Goal: Task Accomplishment & Management: Use online tool/utility

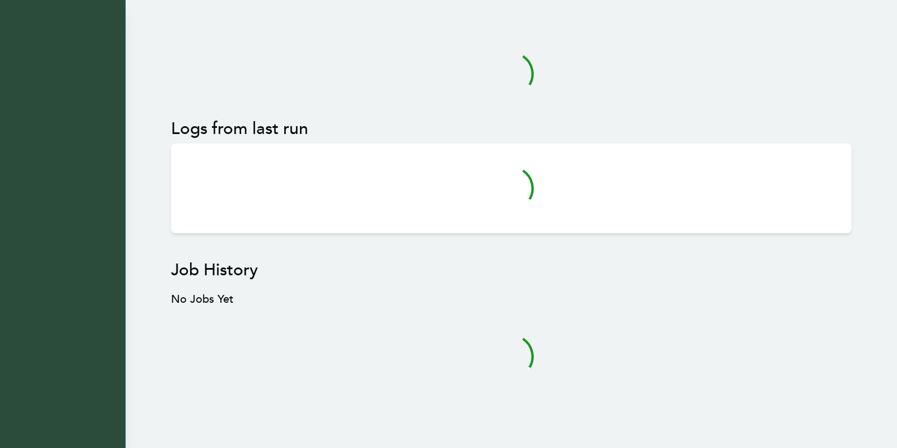
scroll to position [7, 0]
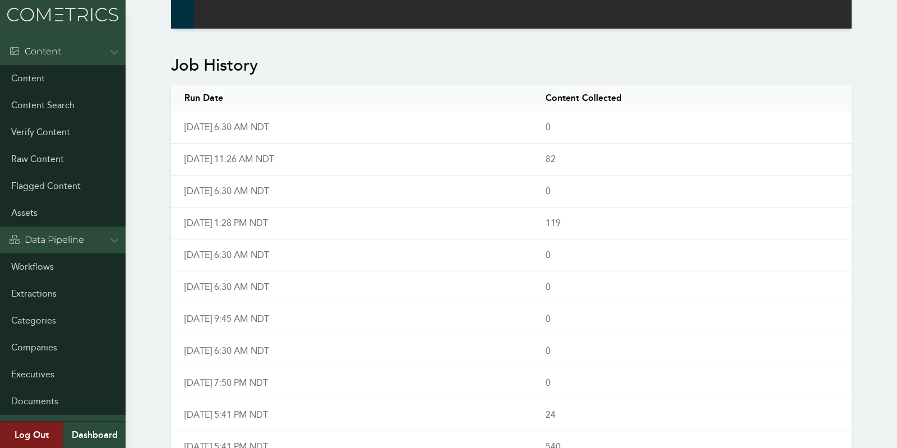
scroll to position [0, 0]
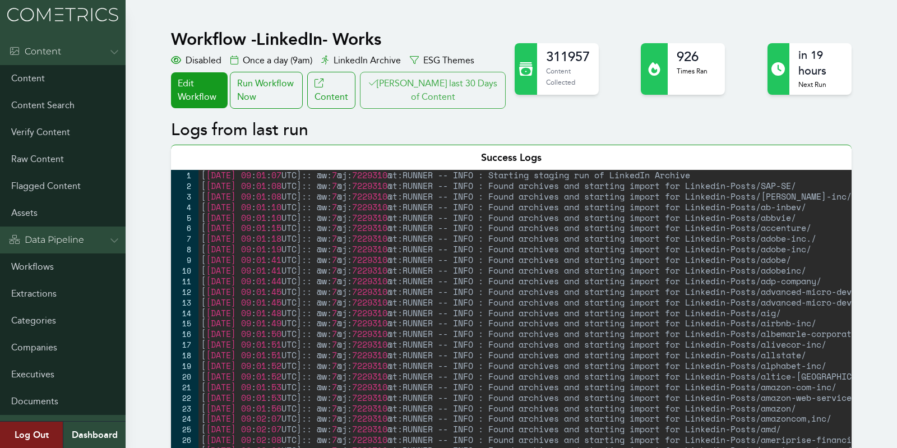
click at [447, 89] on button "Clair last 30 Days of Content" at bounding box center [433, 90] width 146 height 37
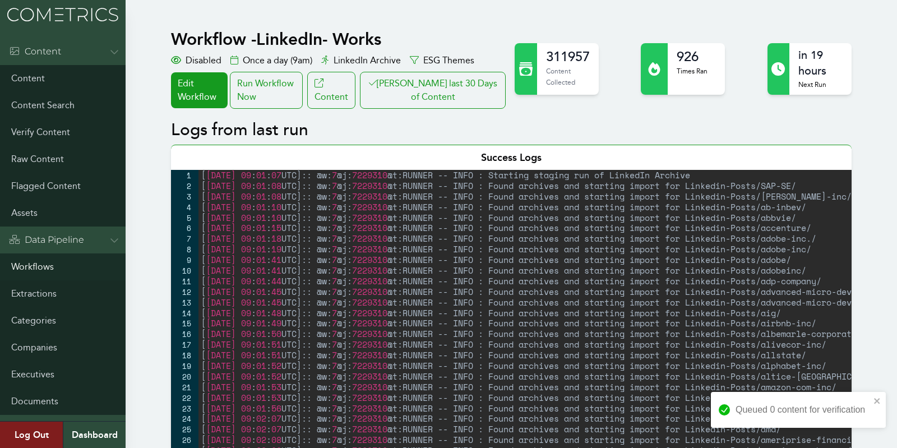
click at [40, 271] on link "Workflows" at bounding box center [63, 266] width 126 height 27
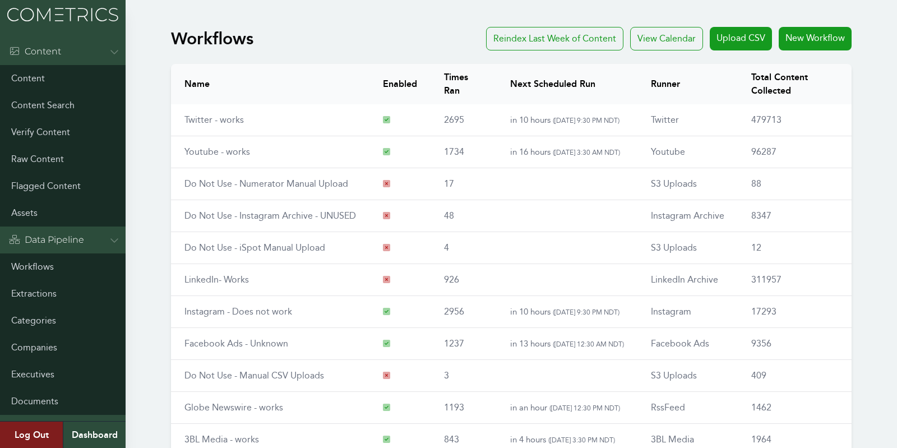
scroll to position [131, 0]
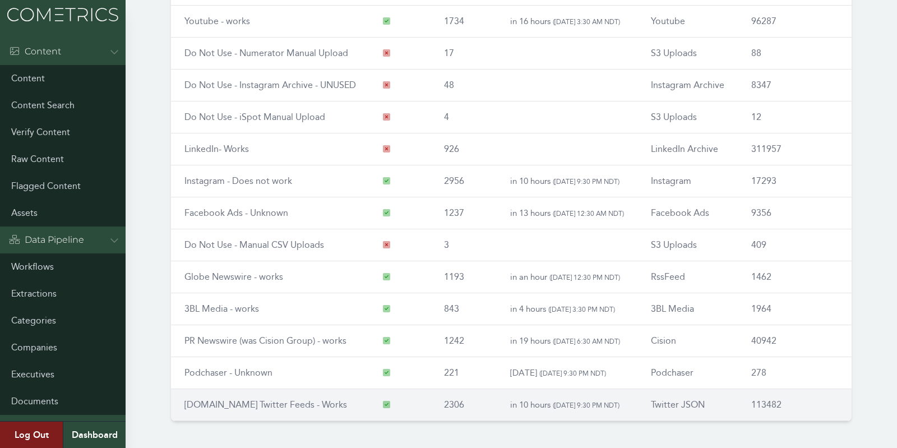
click at [234, 399] on link "[DOMAIN_NAME] Twitter Feeds - Works" at bounding box center [265, 404] width 163 height 11
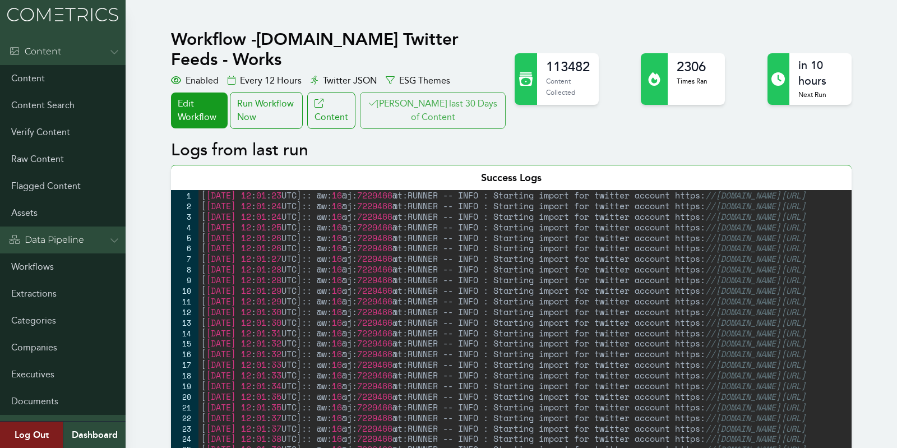
click at [468, 92] on button "Clair last 30 Days of Content" at bounding box center [433, 110] width 146 height 37
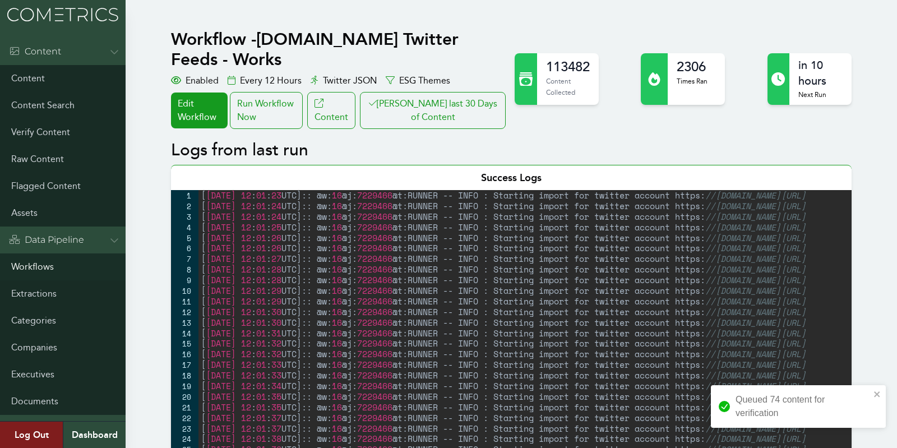
click at [31, 267] on link "Workflows" at bounding box center [63, 266] width 126 height 27
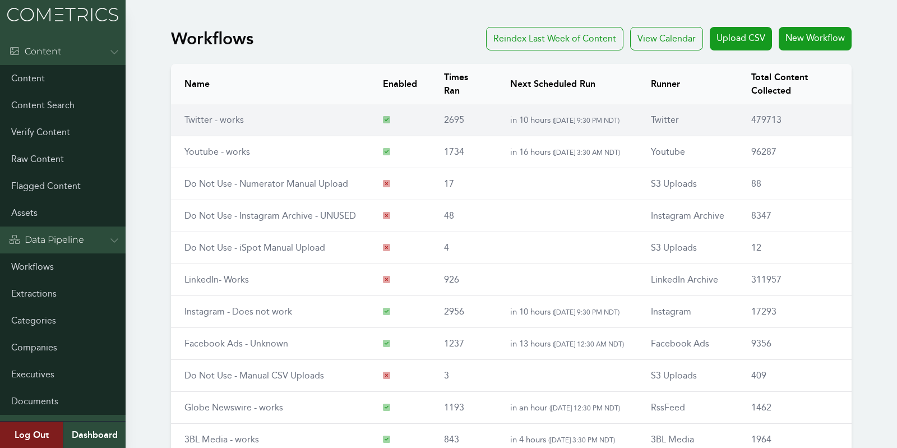
click at [247, 119] on td "Twitter - works" at bounding box center [270, 120] width 199 height 32
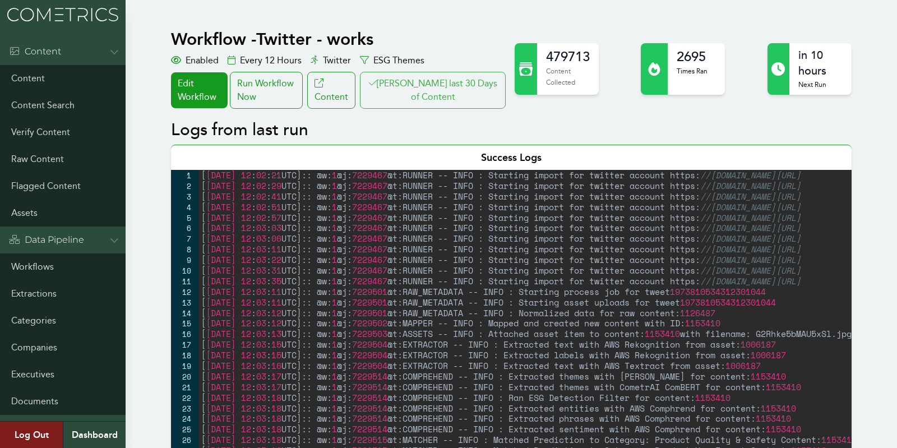
click at [377, 83] on icon at bounding box center [373, 83] width 8 height 9
